Goal: Find specific page/section: Find specific page/section

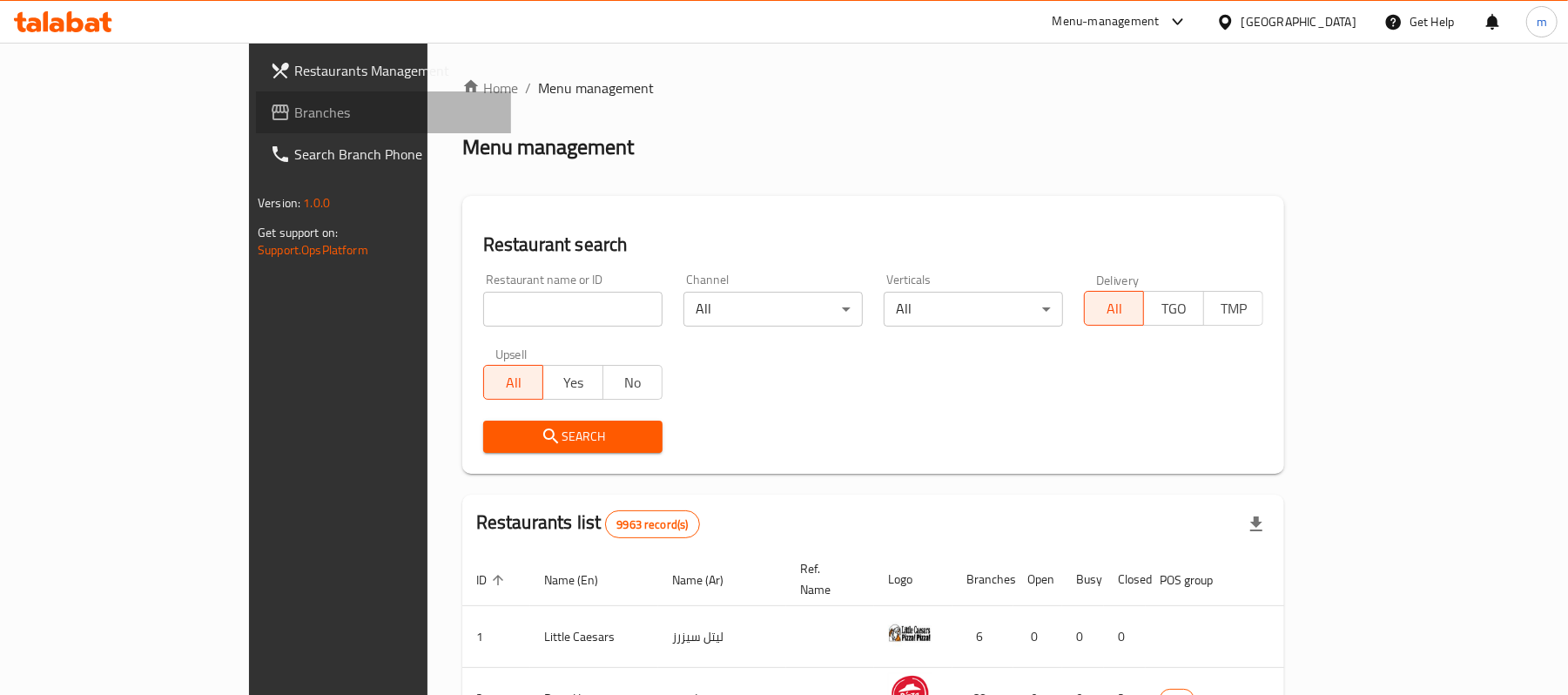
click at [294, 106] on span "Branches" at bounding box center [395, 112] width 203 height 21
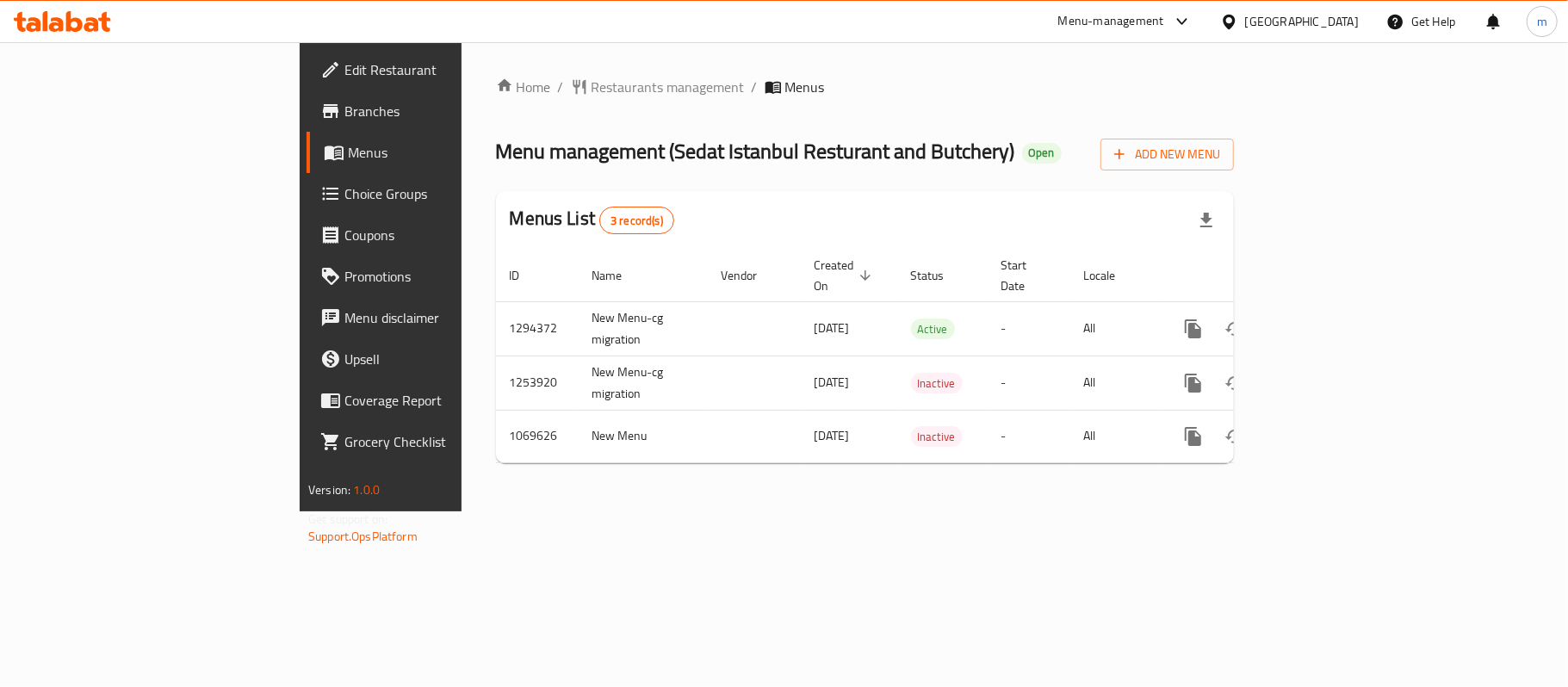
click at [735, 94] on ol "Home / Restaurants management / Menus" at bounding box center [864, 87] width 738 height 21
click at [592, 91] on span "Restaurants management" at bounding box center [668, 87] width 153 height 21
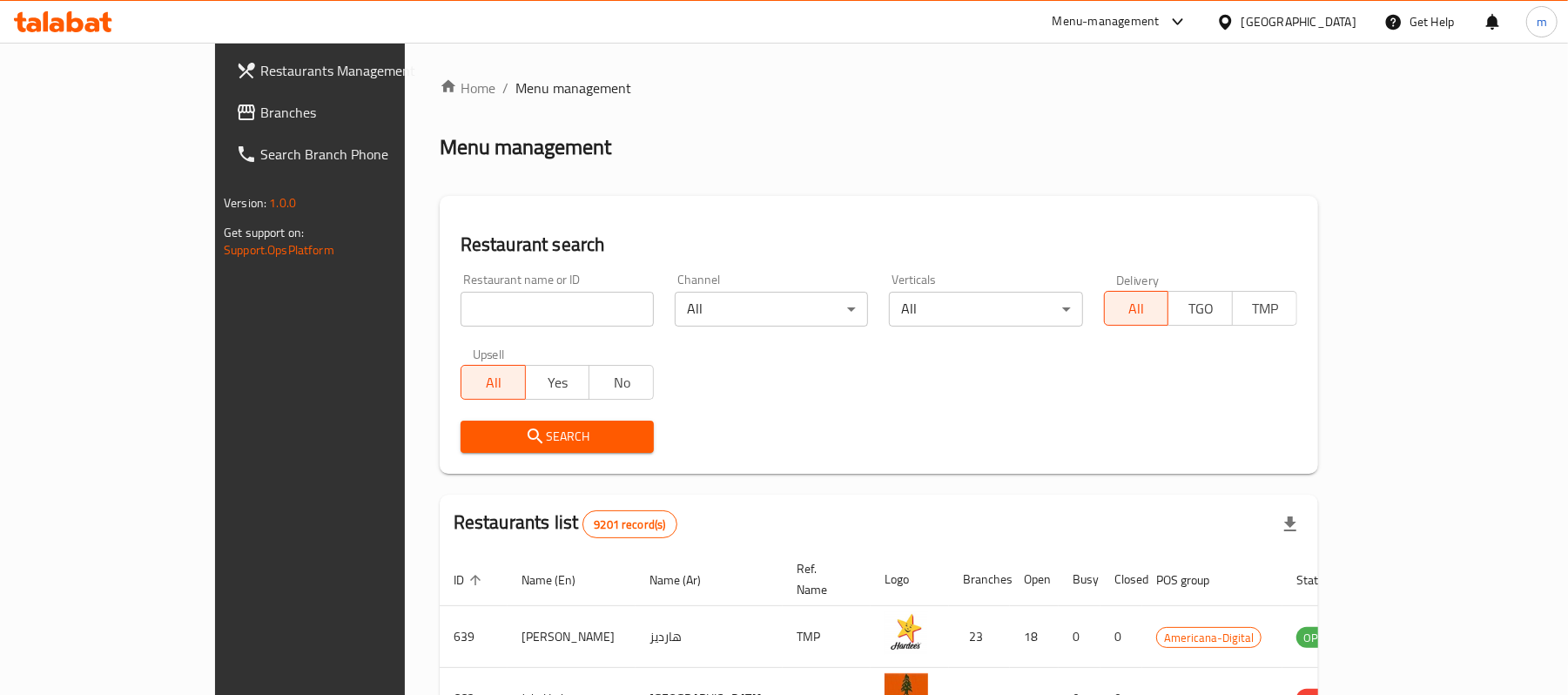
click at [460, 301] on input "search" at bounding box center [557, 309] width 193 height 35
paste input "663645"
type input "663645"
click button "Search" at bounding box center [557, 436] width 193 height 32
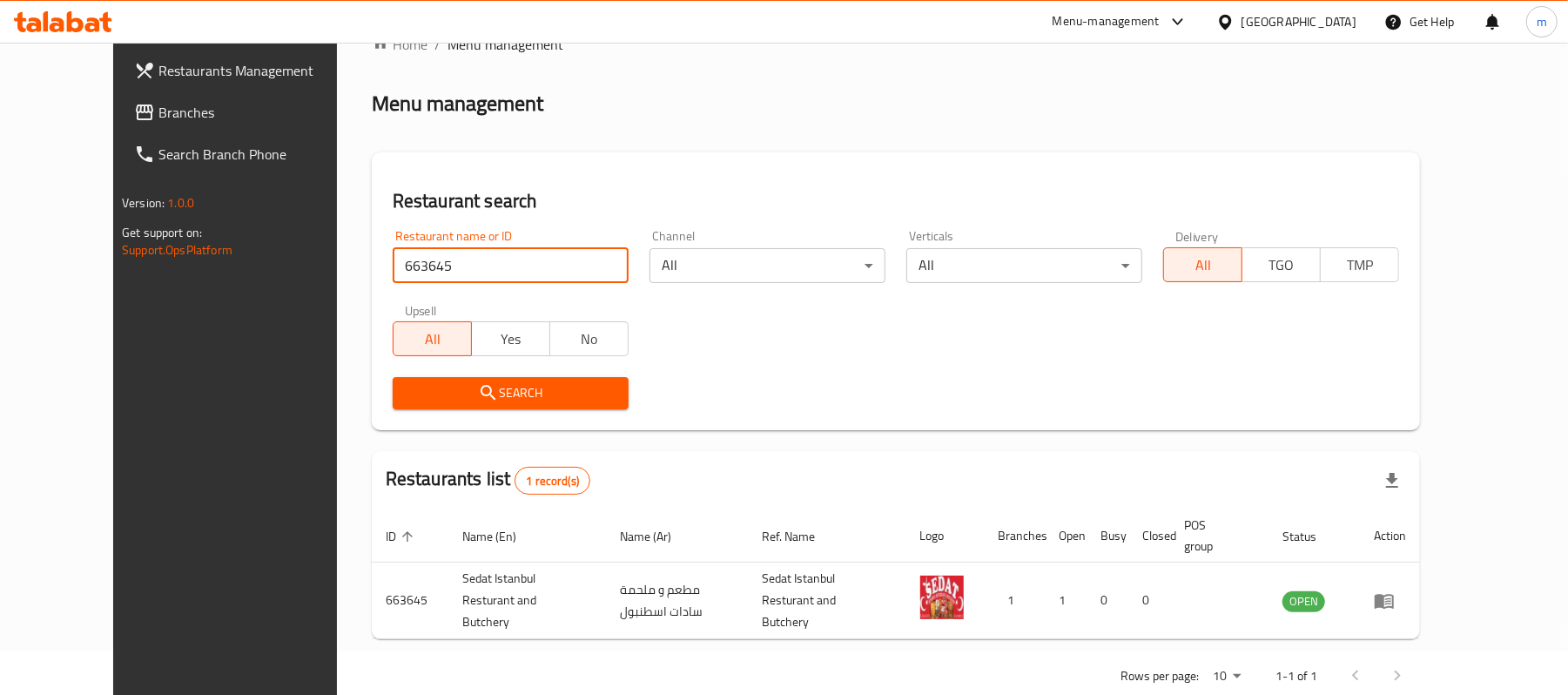
scroll to position [67, 0]
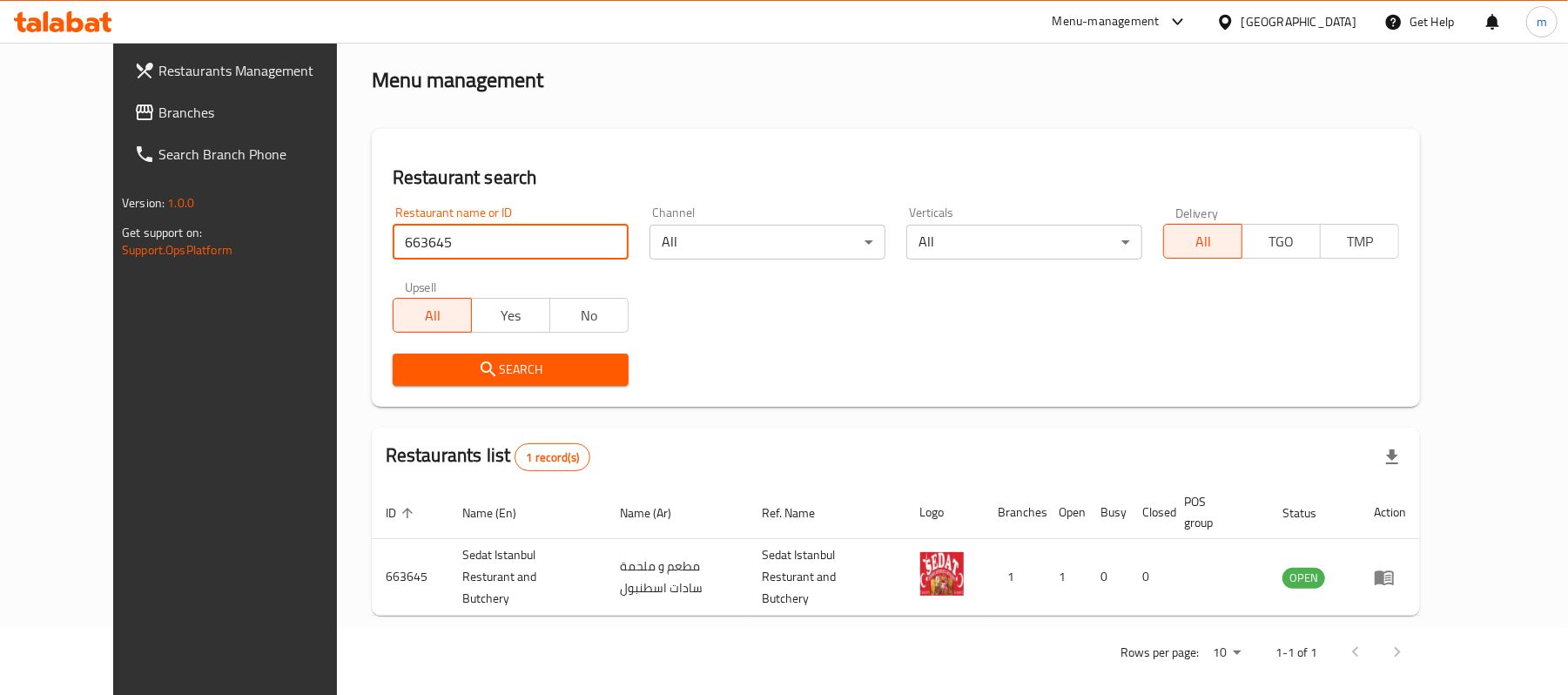
click at [741, 122] on div "Home / Menu management Menu management Restaurant search Restaurant name or ID …" at bounding box center [896, 342] width 1048 height 664
click at [1359, 24] on div "Qatar" at bounding box center [1286, 21] width 168 height 42
click at [1335, 28] on div "Qatar" at bounding box center [1299, 21] width 115 height 19
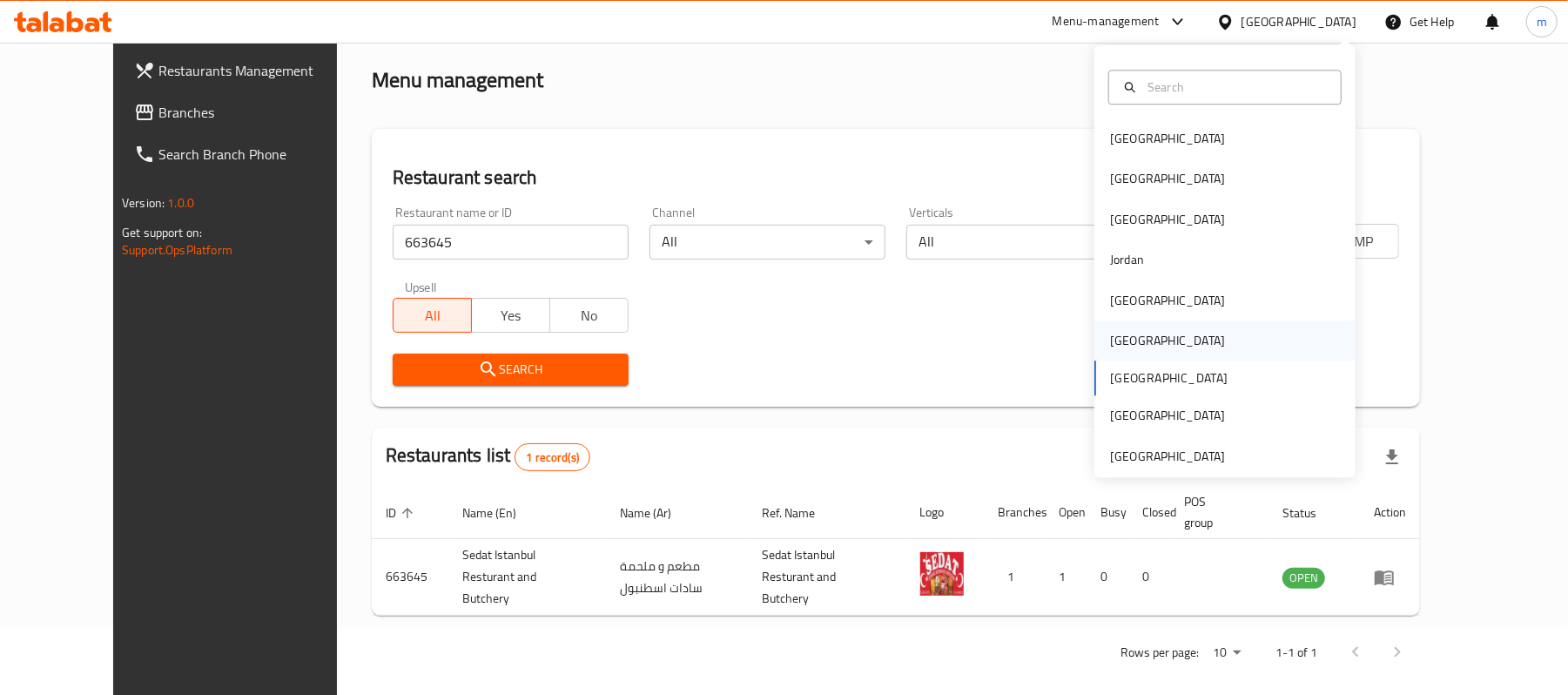
click at [1112, 342] on div "[GEOGRAPHIC_DATA]" at bounding box center [1167, 341] width 115 height 19
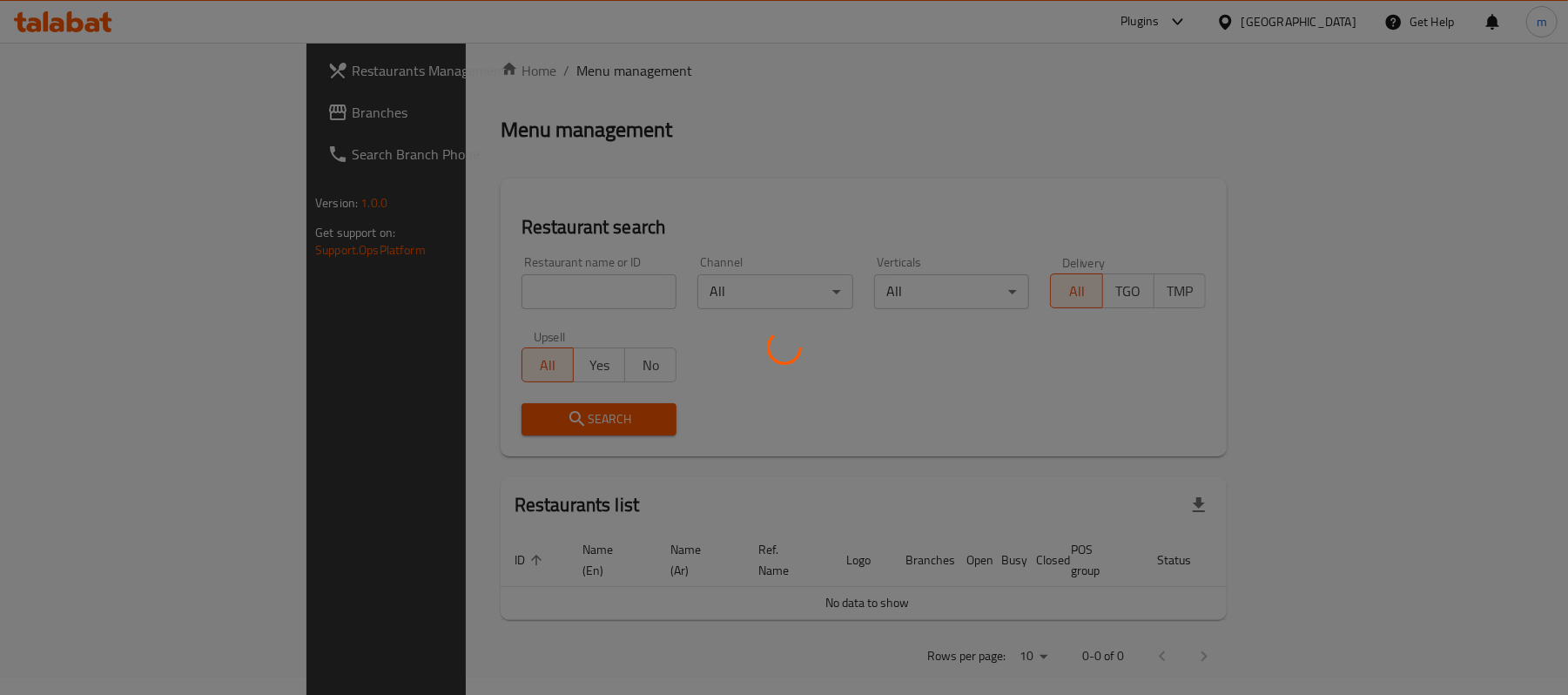
scroll to position [67, 0]
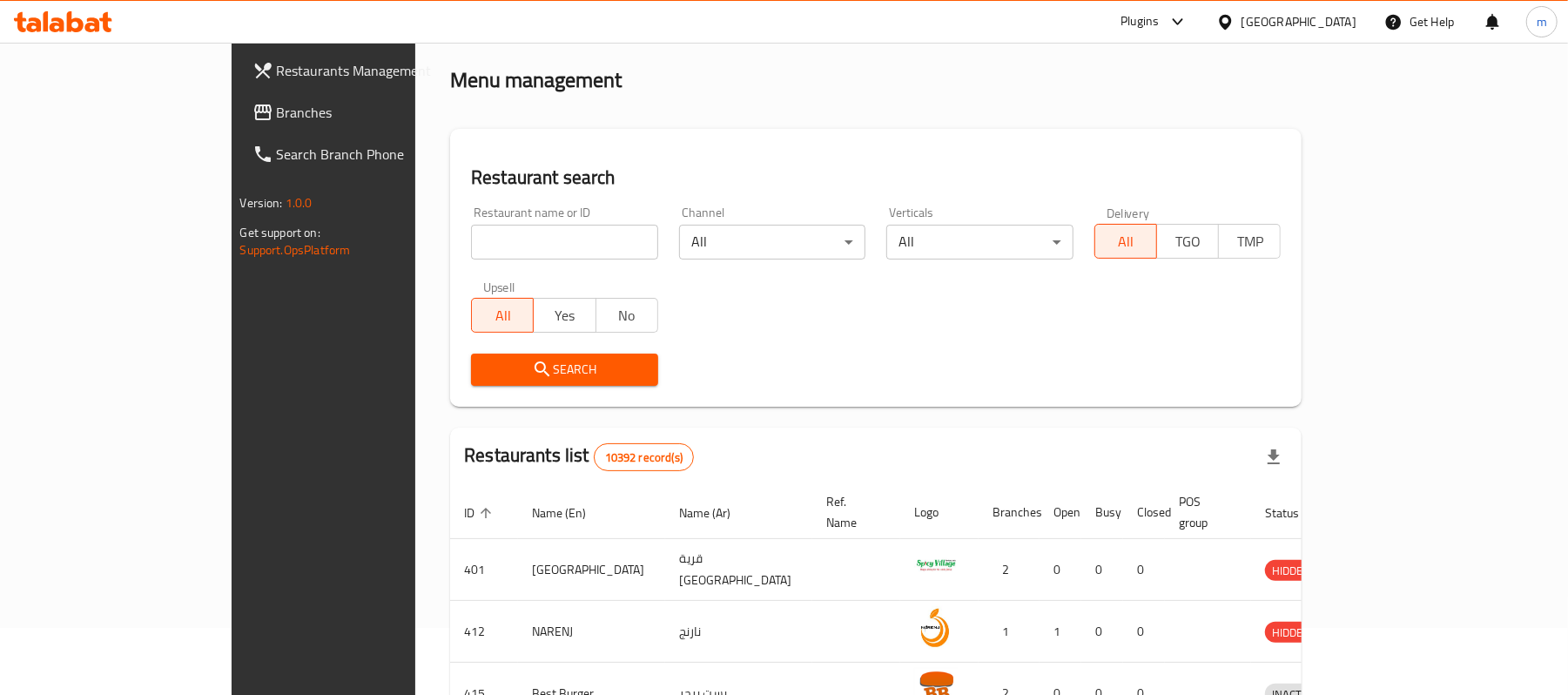
click at [276, 119] on span "Branches" at bounding box center [378, 112] width 203 height 21
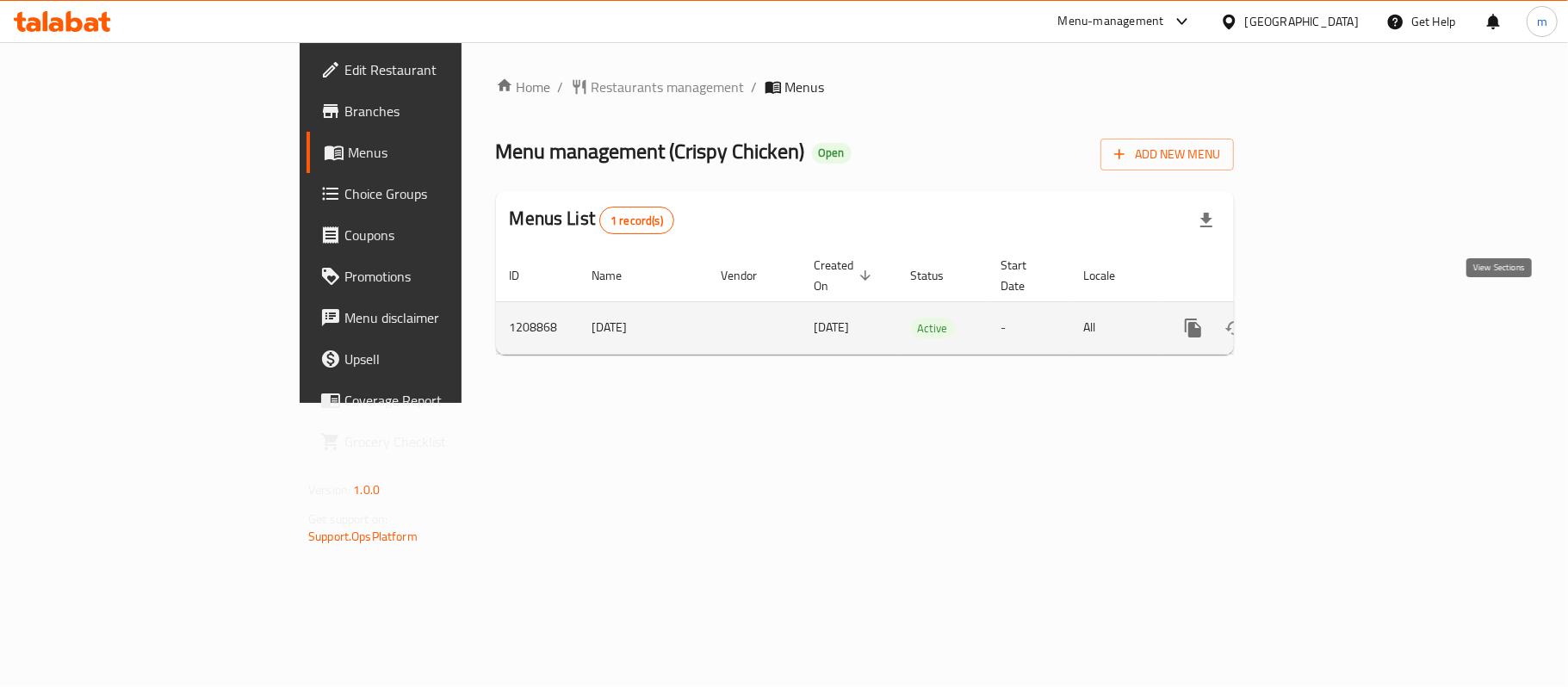
click at [1328, 317] on icon "enhanced table" at bounding box center [1317, 327] width 21 height 21
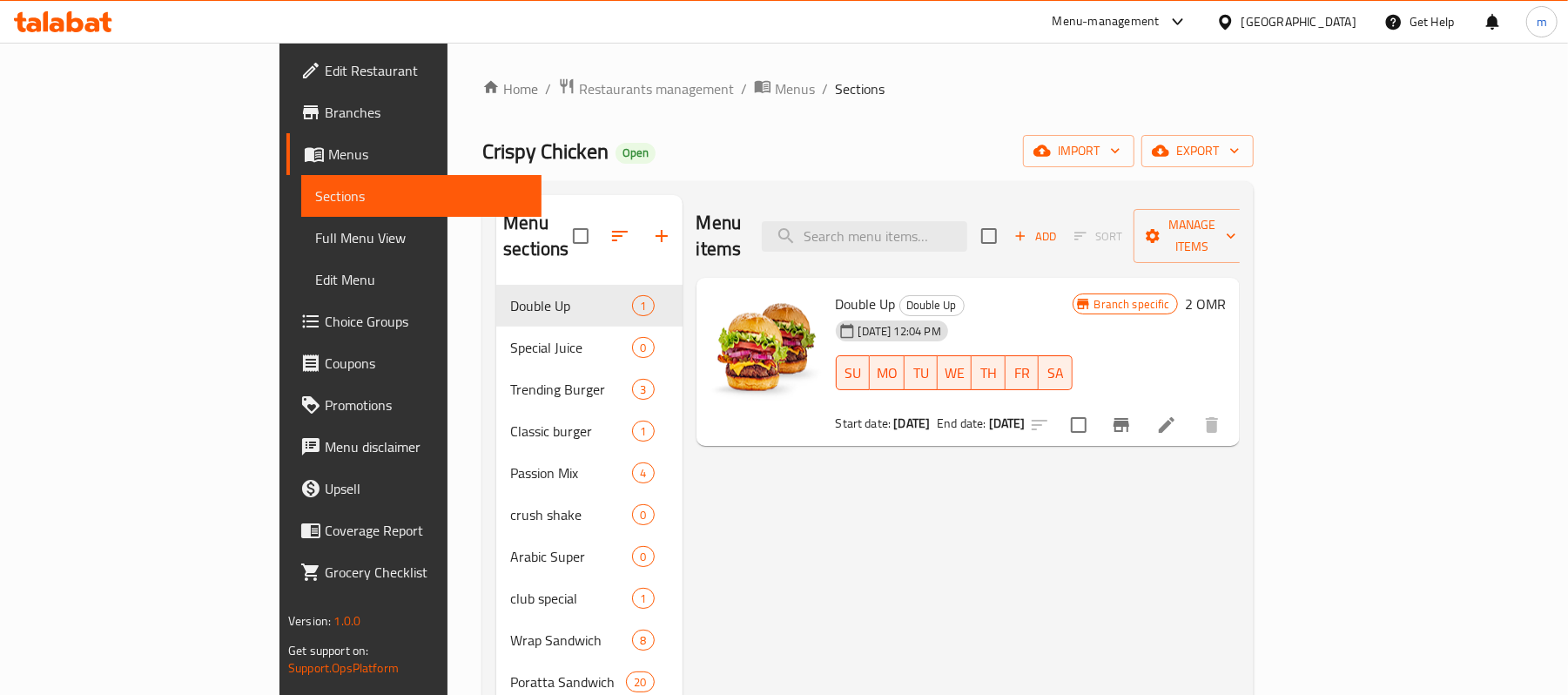
click at [328, 164] on span "Menus" at bounding box center [428, 154] width 199 height 21
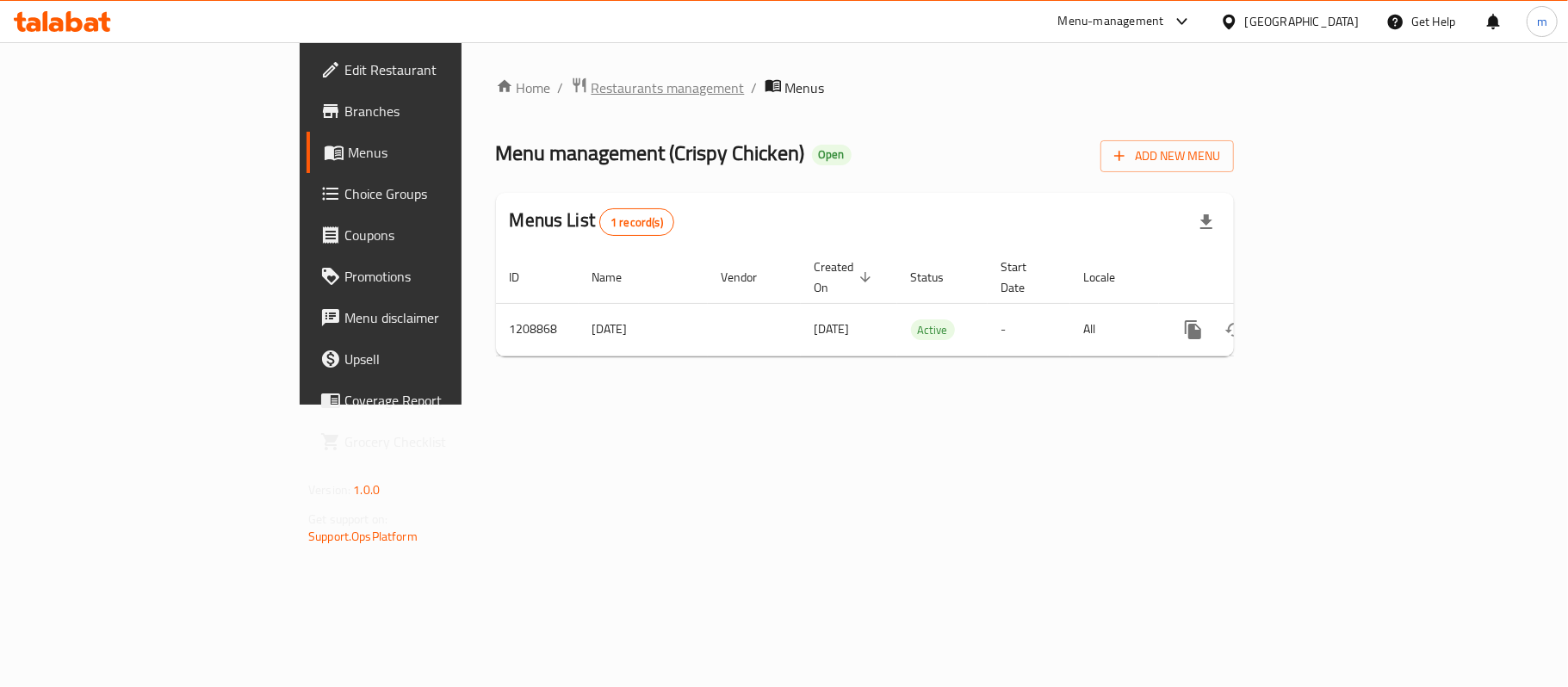
click at [592, 77] on span "Restaurants management" at bounding box center [668, 87] width 153 height 21
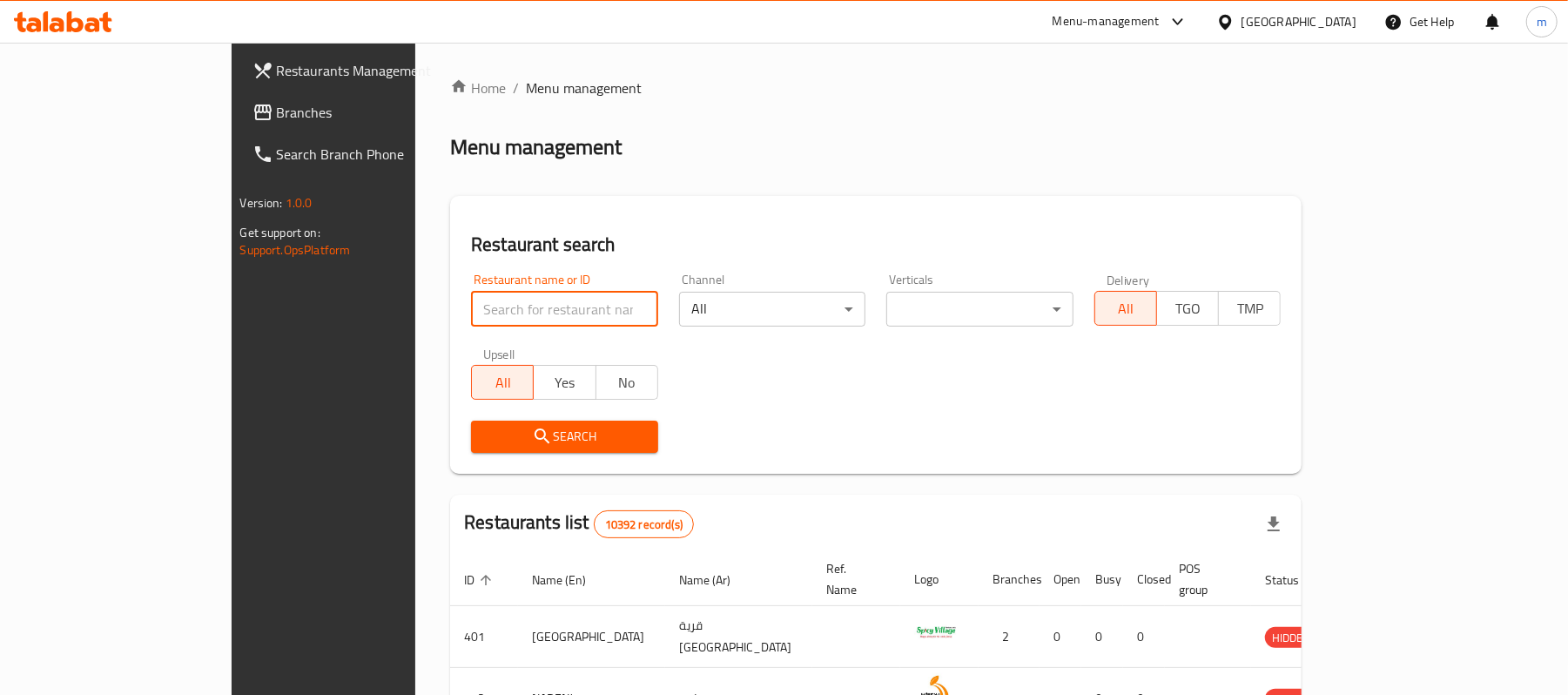
click at [501, 300] on input "search" at bounding box center [565, 309] width 187 height 35
paste input "670814"
type input "670814"
click button "Search" at bounding box center [565, 436] width 187 height 32
